Goal: Task Accomplishment & Management: Use online tool/utility

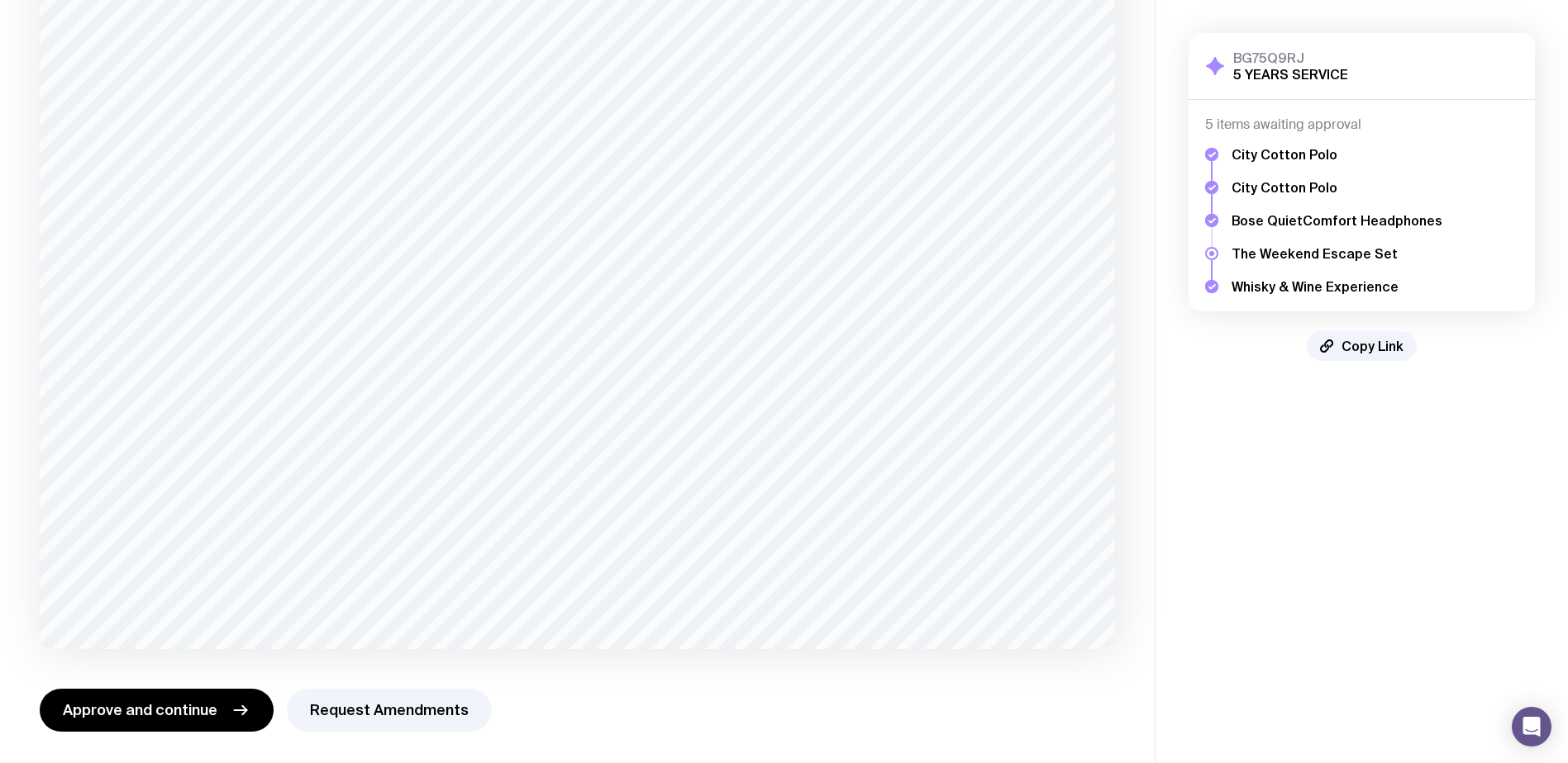
scroll to position [235, 0]
click at [150, 699] on span "Approve and continue" at bounding box center [139, 708] width 154 height 19
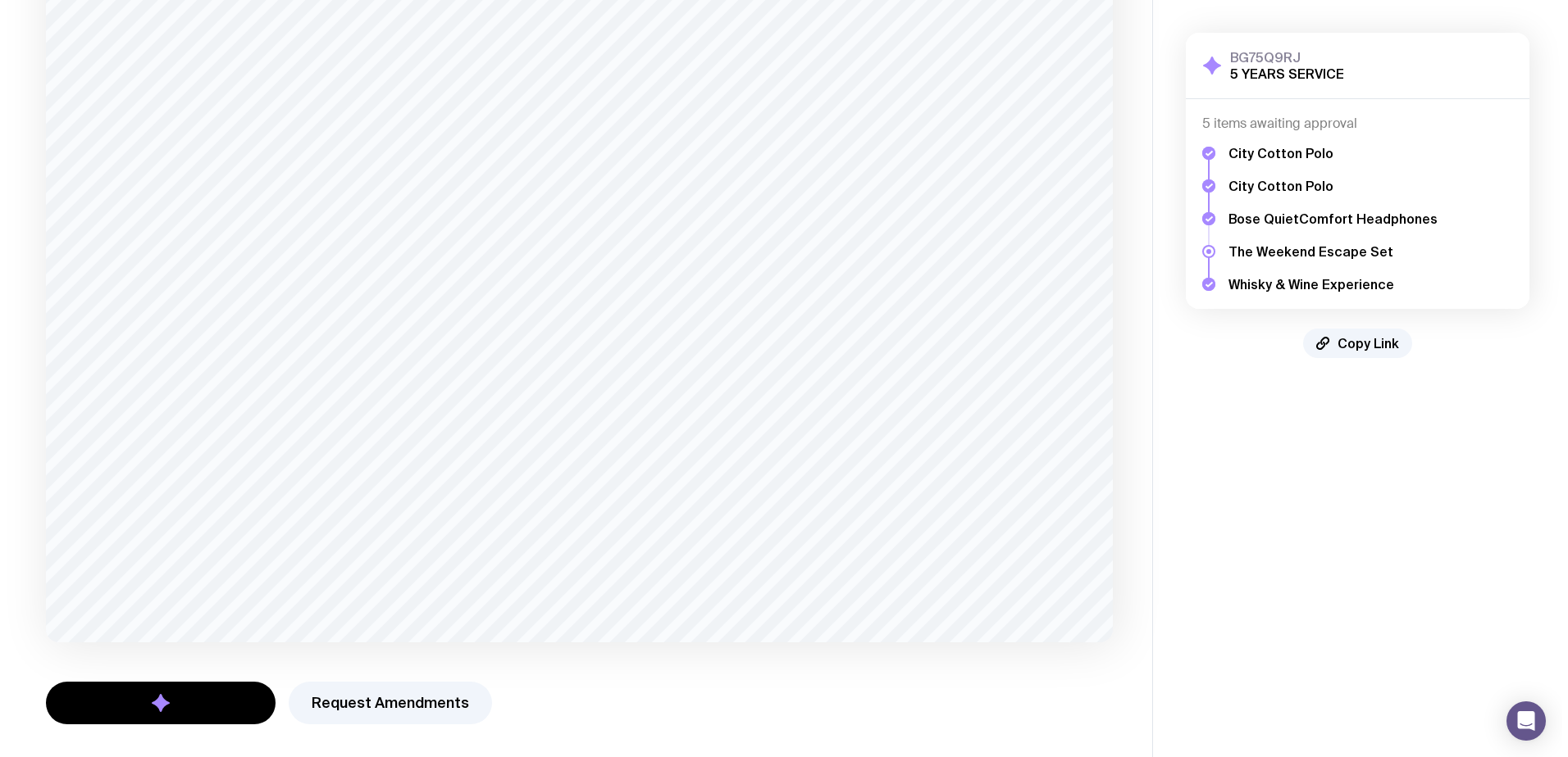
scroll to position [0, 0]
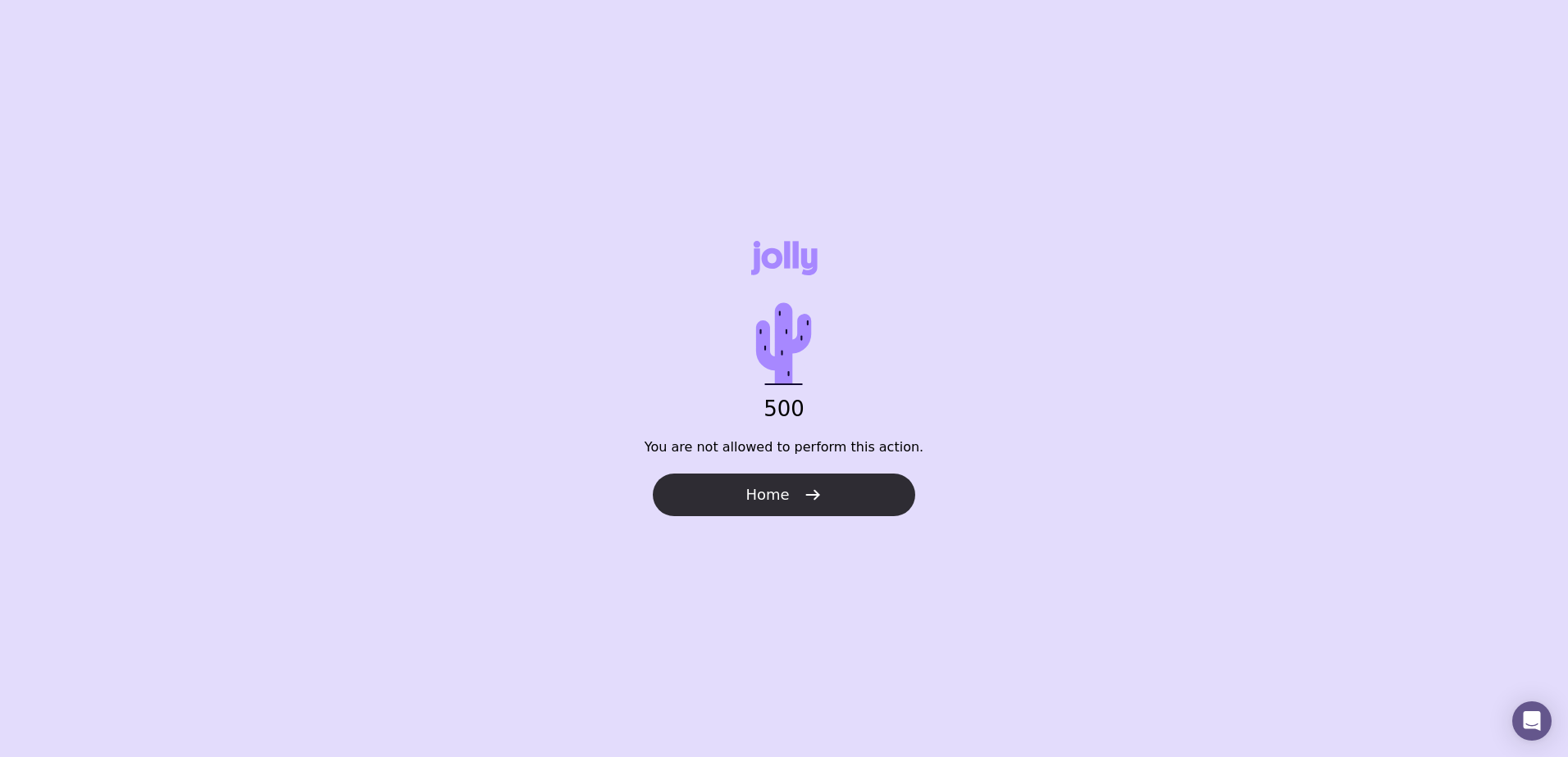
click at [820, 500] on button "Home" at bounding box center [784, 494] width 263 height 43
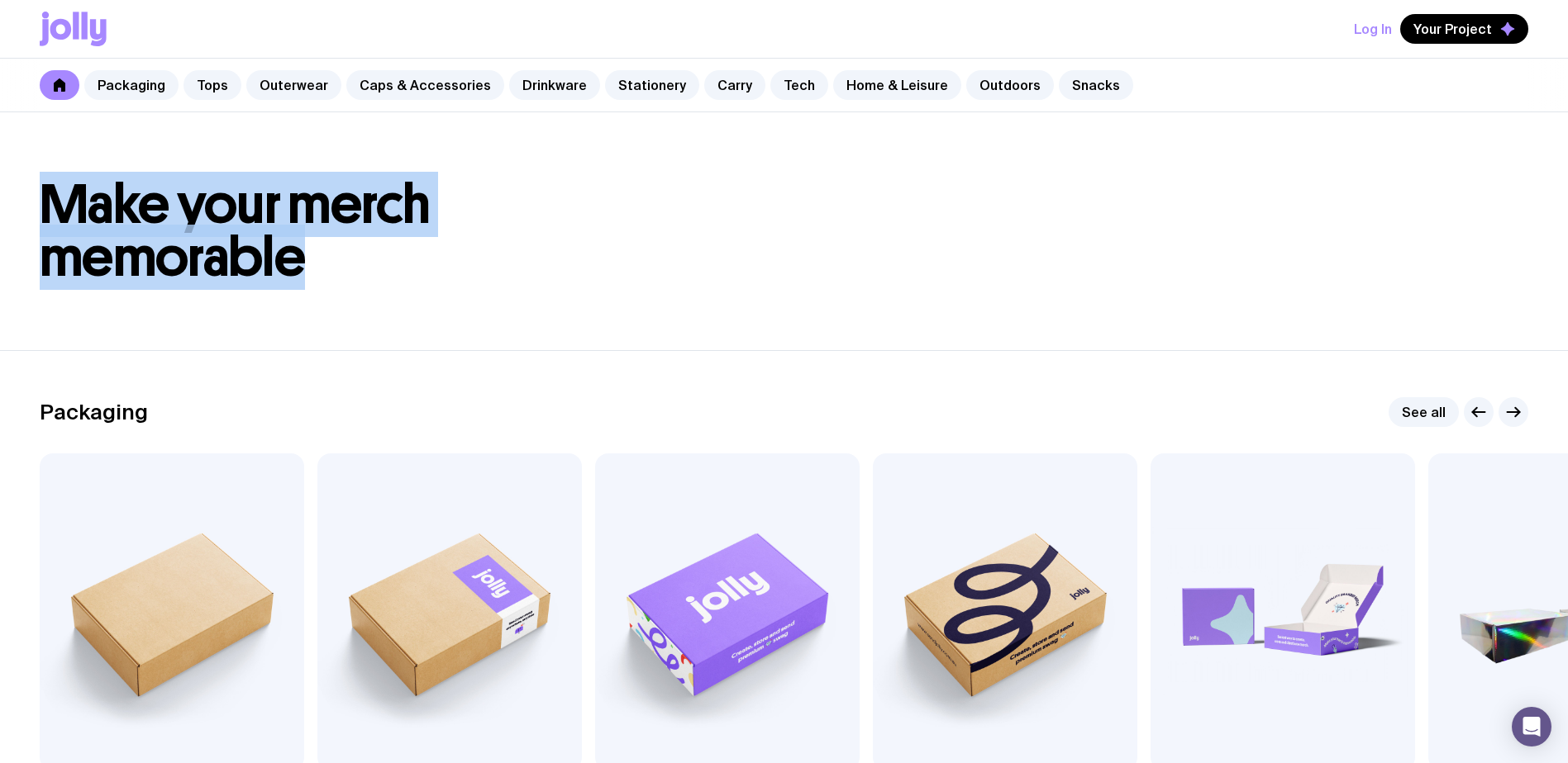
drag, startPoint x: 326, startPoint y: 267, endPoint x: 21, endPoint y: 203, distance: 311.6
click at [21, 203] on div "Make your merch memorable" at bounding box center [784, 231] width 1568 height 106
drag, startPoint x: 21, startPoint y: 203, endPoint x: 139, endPoint y: 228, distance: 120.6
click at [21, 203] on div "Make your merch memorable" at bounding box center [784, 231] width 1568 height 106
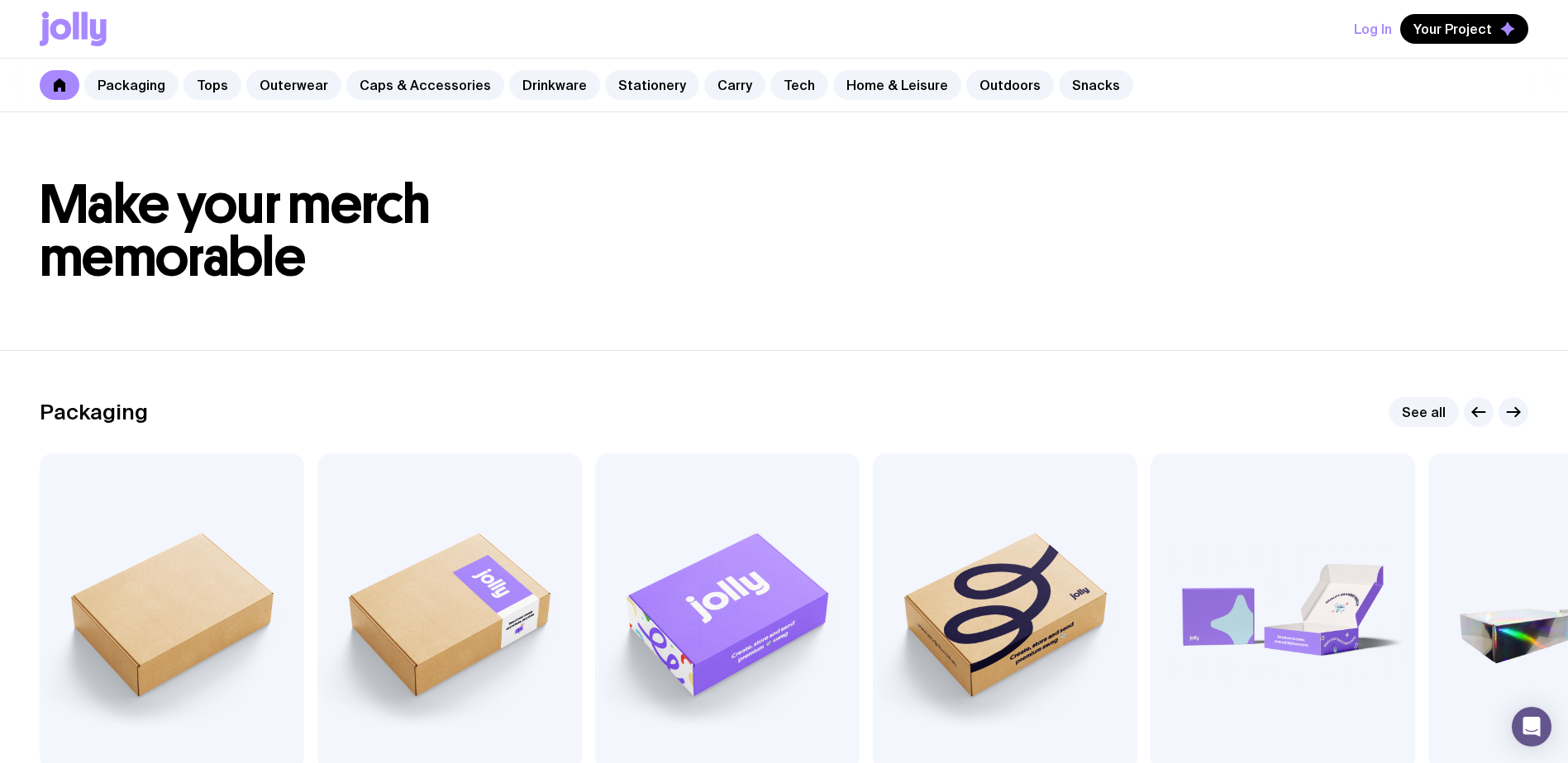
click at [325, 252] on h1 "Make your merch memorable" at bounding box center [784, 231] width 1489 height 106
click at [1380, 36] on button "Log In" at bounding box center [1372, 29] width 38 height 30
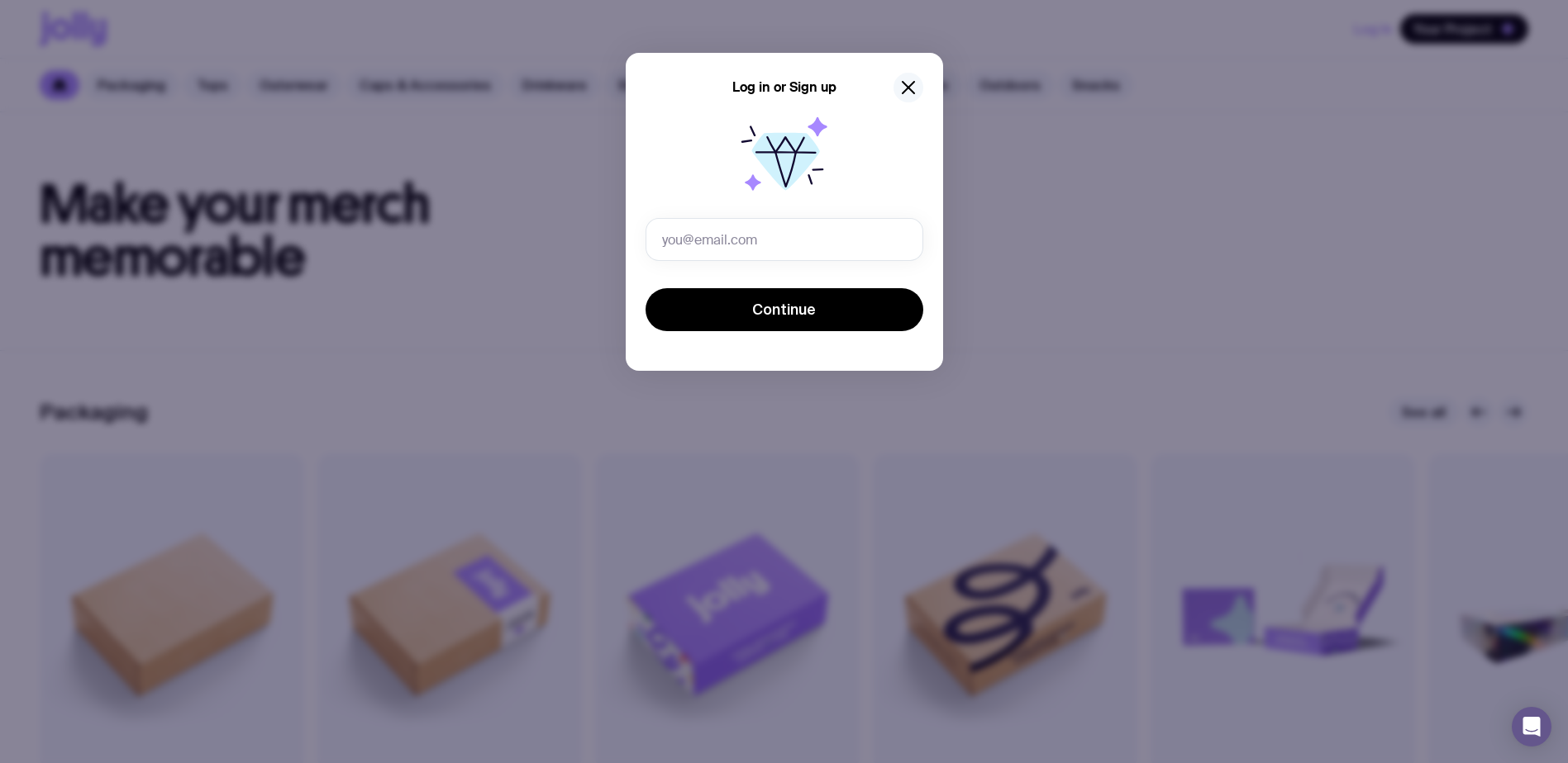
click at [893, 89] on button "button" at bounding box center [908, 87] width 30 height 30
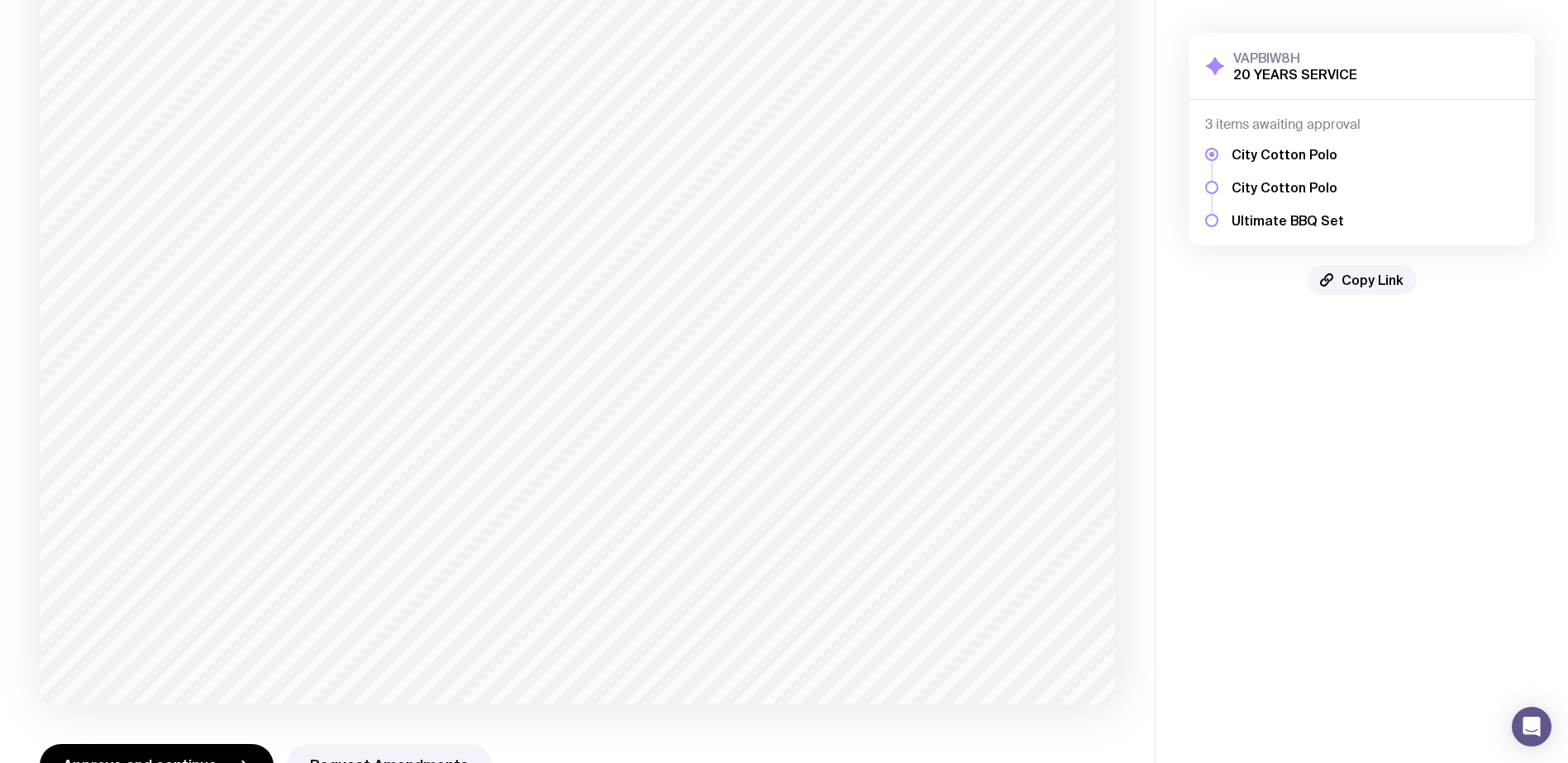
scroll to position [235, 0]
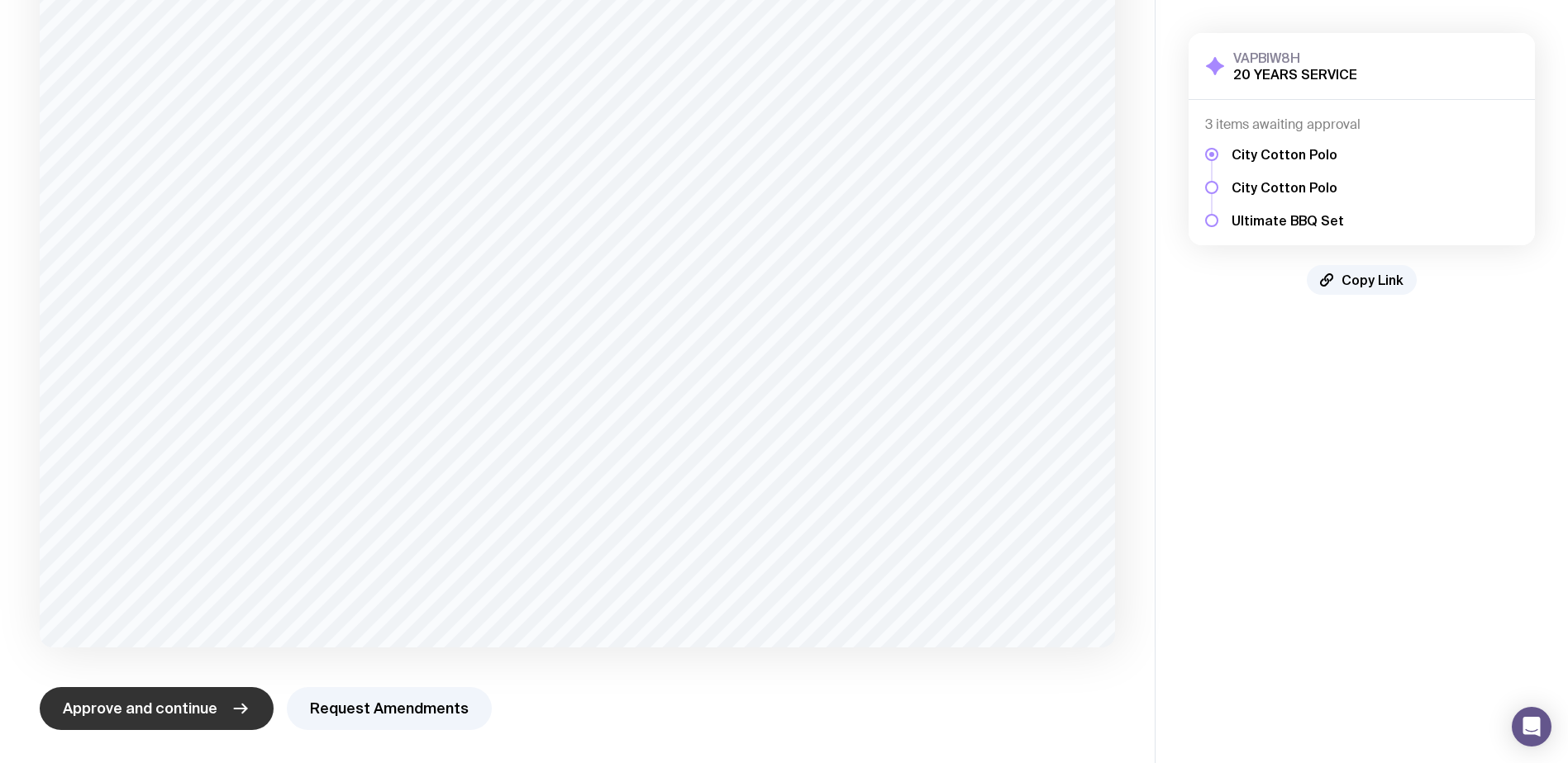
click at [124, 712] on span "Approve and continue" at bounding box center [139, 708] width 154 height 19
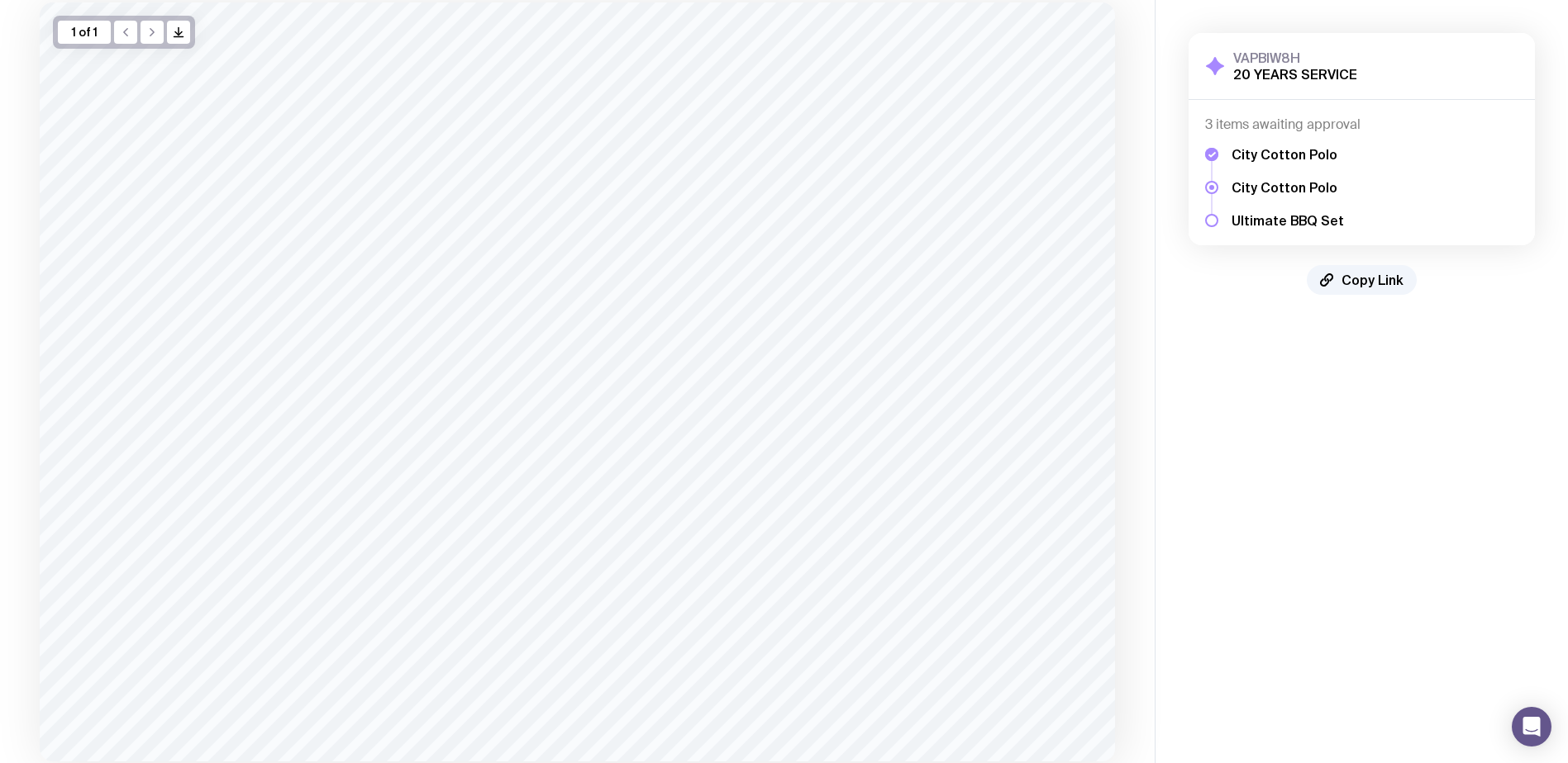
scroll to position [226, 0]
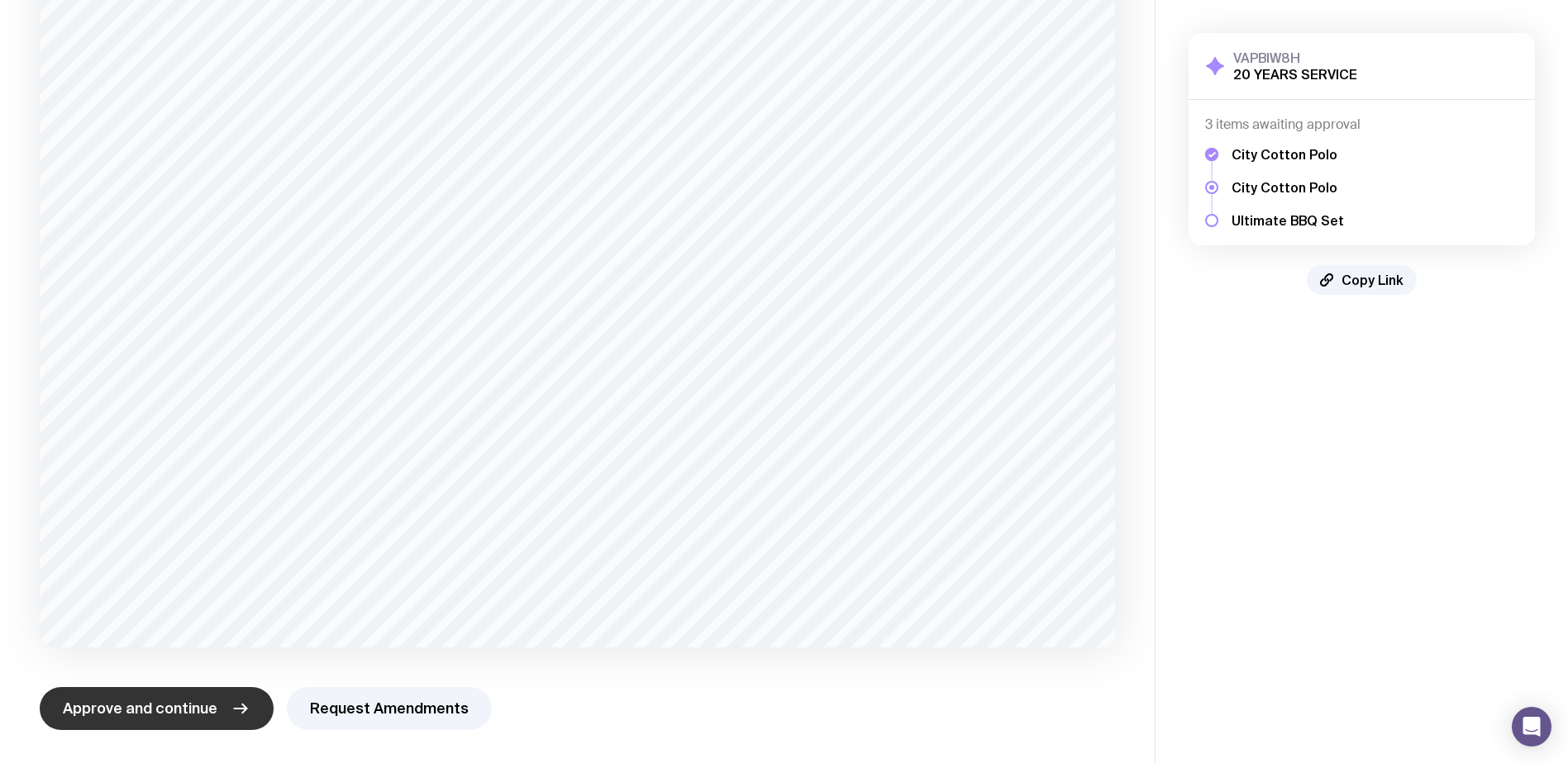
click at [143, 705] on span "Approve and continue" at bounding box center [139, 708] width 154 height 19
click at [130, 709] on span "Approve and continue" at bounding box center [139, 708] width 154 height 19
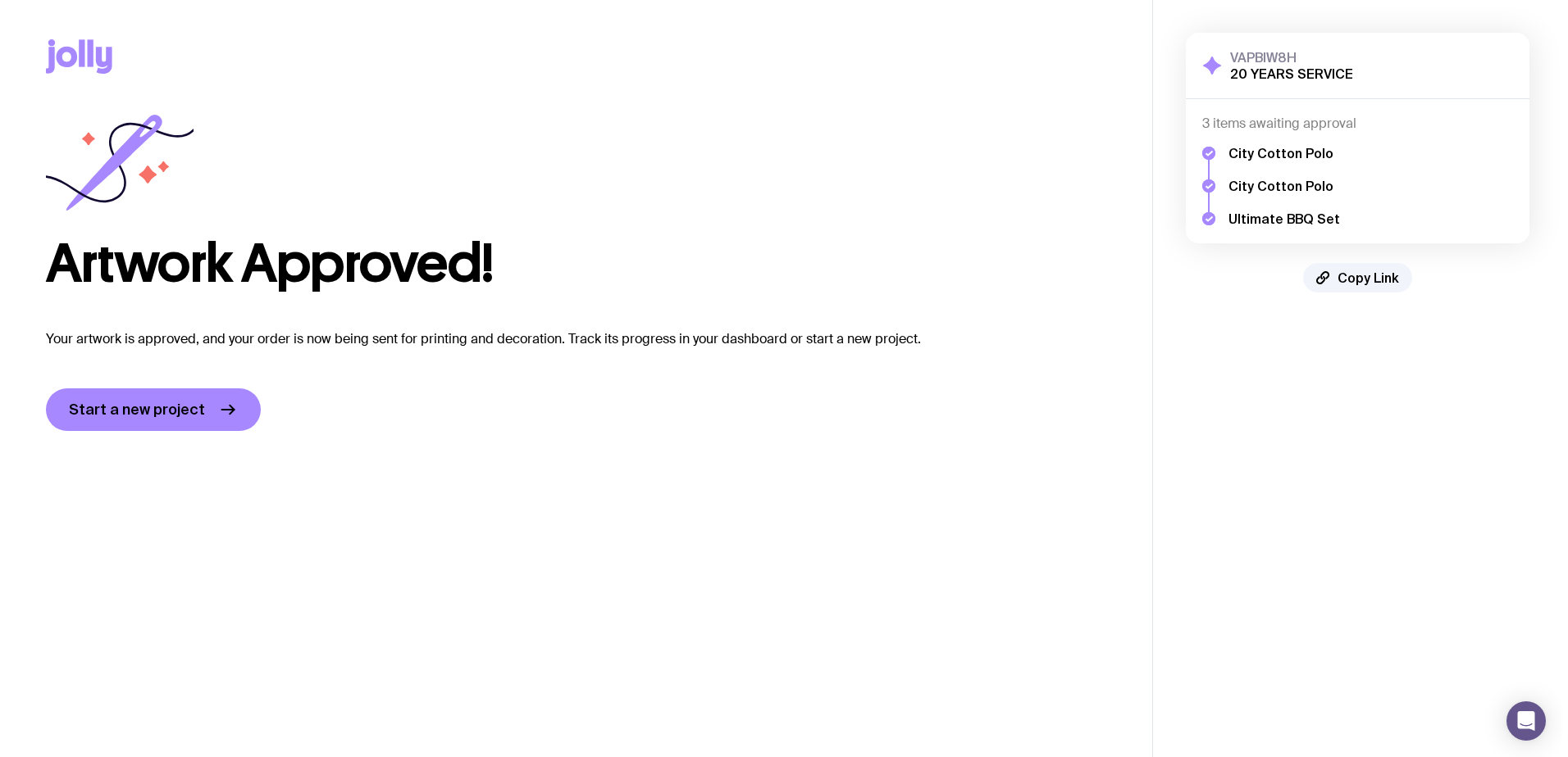
scroll to position [0, 0]
